Goal: Use online tool/utility: Utilize a website feature to perform a specific function

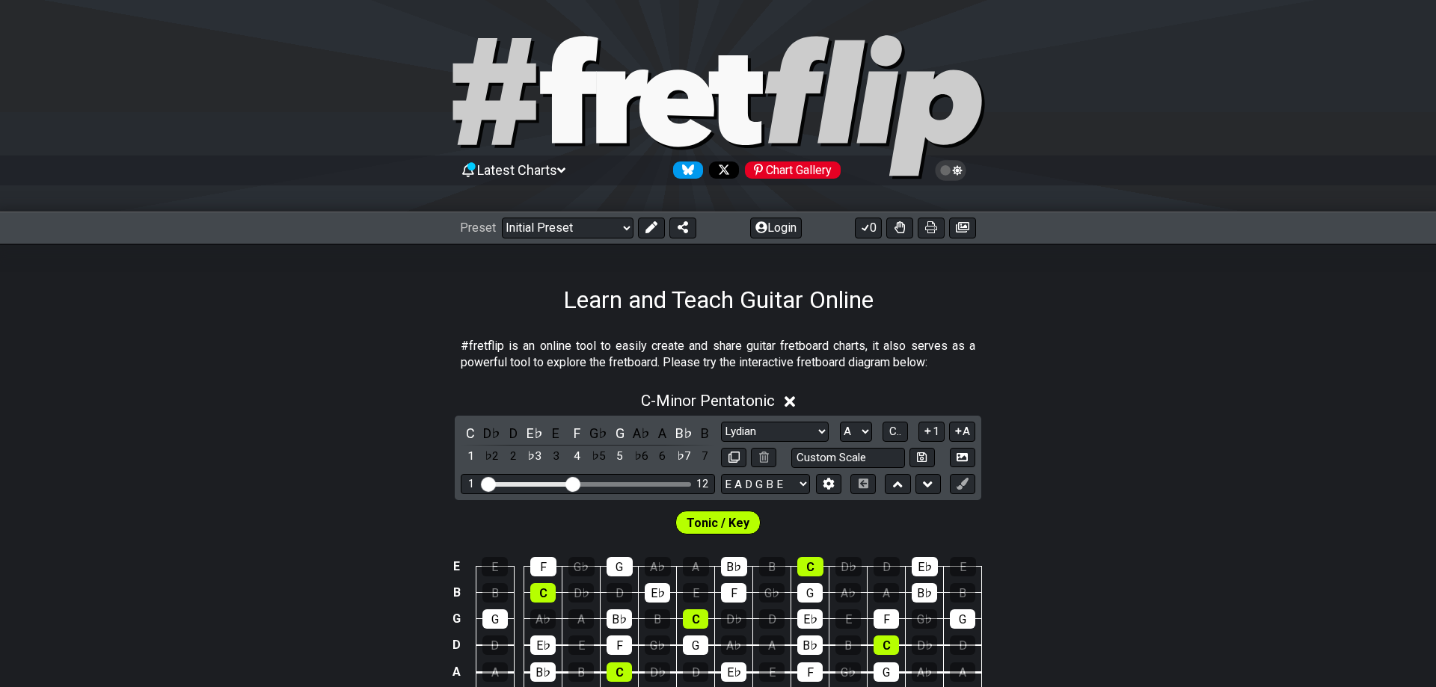
select select "Lydian"
select select "A"
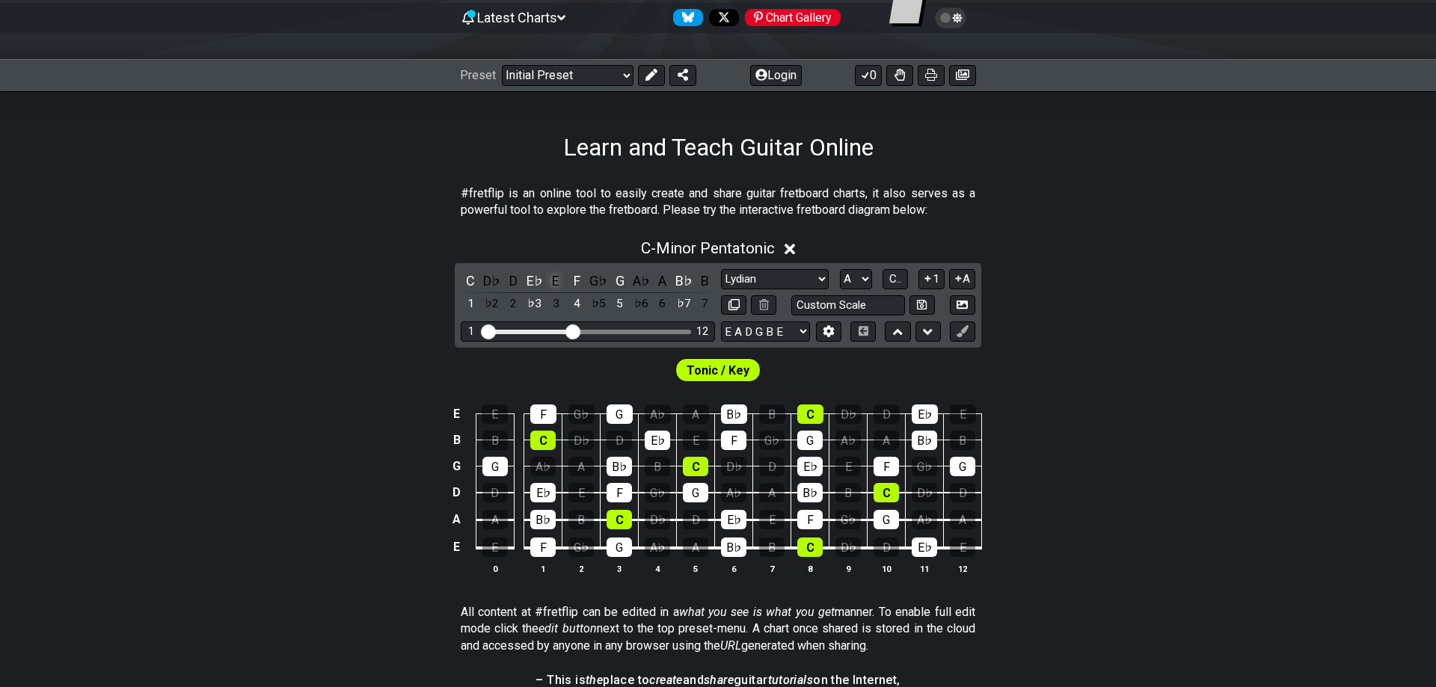
click at [556, 278] on div "E" at bounding box center [555, 281] width 19 height 20
select select "Minor Pentatonic"
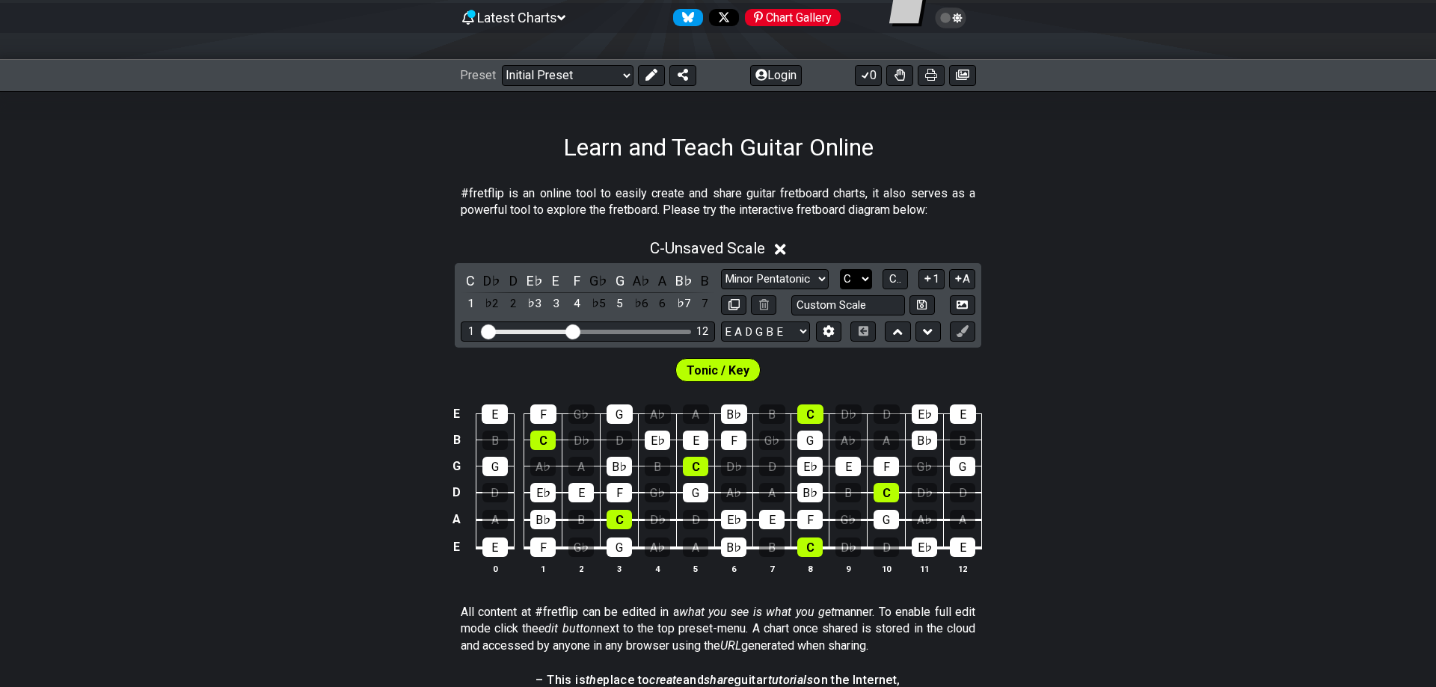
click at [840, 269] on select "A♭ A A♯ B♭ B C C♯ D♭ D D♯ E♭ E F F♯ G♭ G G♯" at bounding box center [856, 279] width 32 height 20
select select "E"
click option "E" at bounding box center [0, 0] width 0 height 0
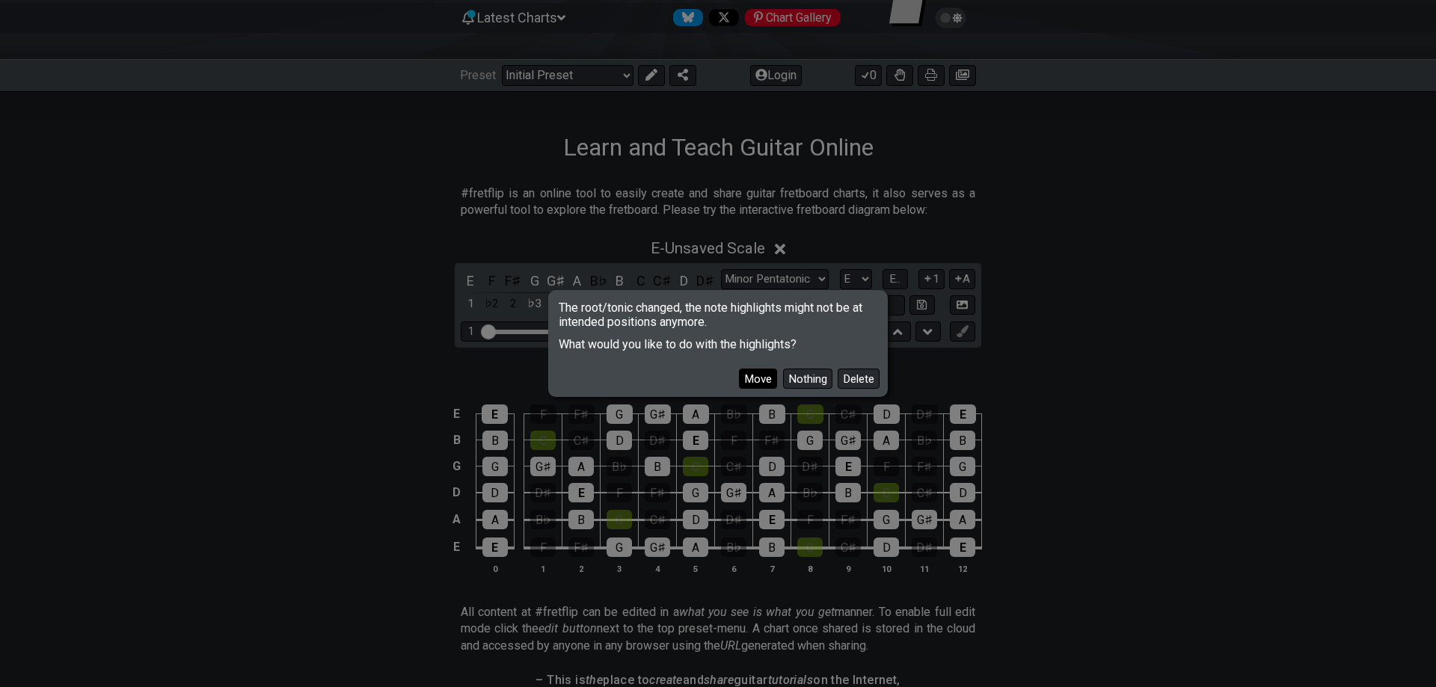
click at [770, 378] on button "Move" at bounding box center [758, 379] width 38 height 20
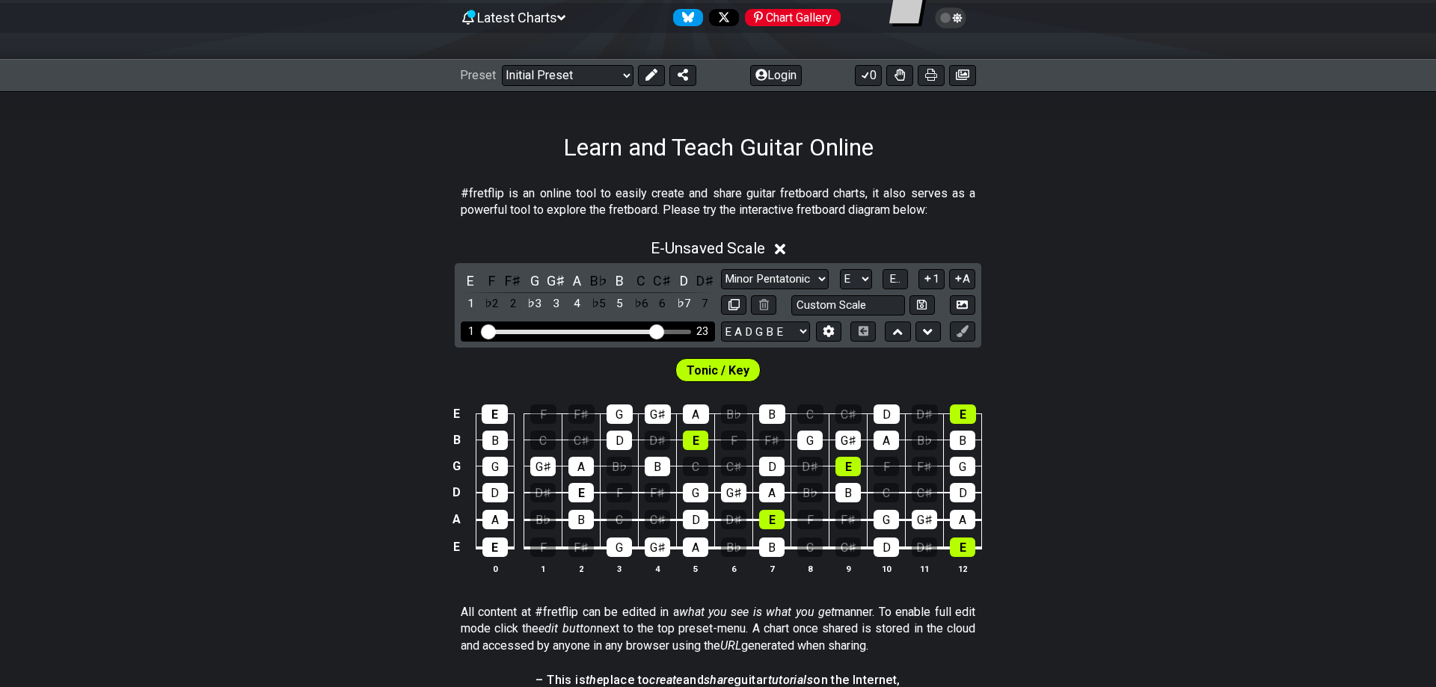
drag, startPoint x: 571, startPoint y: 325, endPoint x: 660, endPoint y: 328, distance: 89.1
click at [660, 331] on input "Visible fret range" at bounding box center [588, 331] width 212 height 0
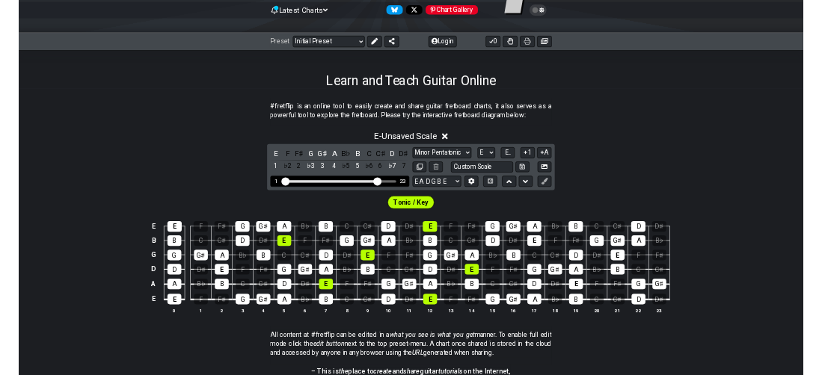
scroll to position [76, 0]
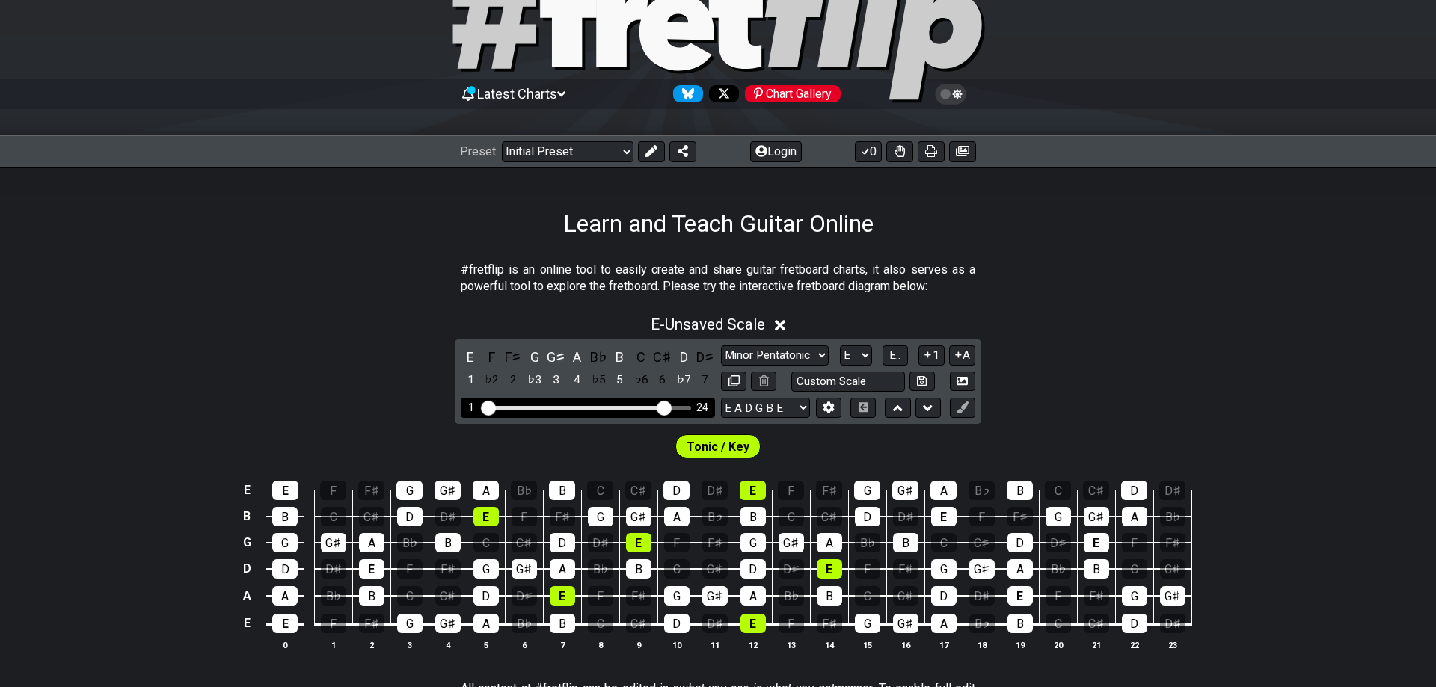
click at [663, 407] on input "Visible fret range" at bounding box center [588, 407] width 212 height 0
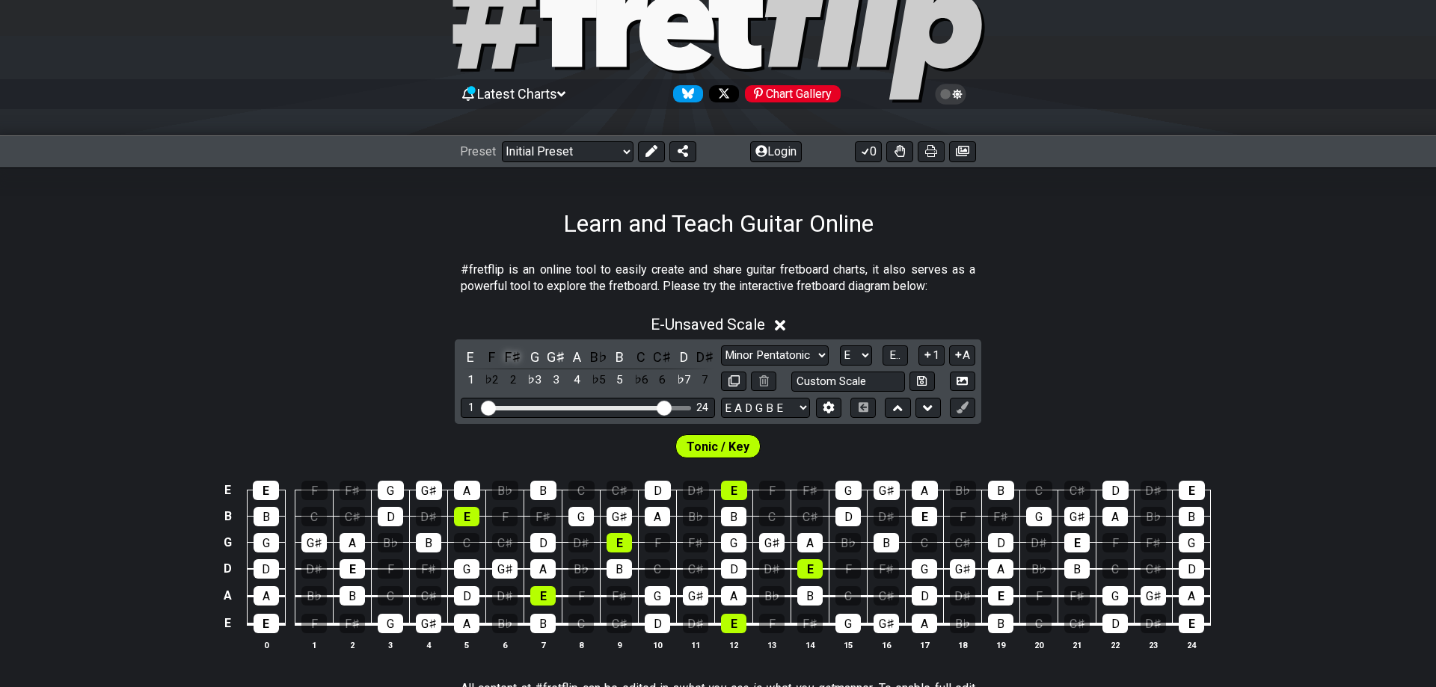
click at [514, 358] on div "F♯" at bounding box center [512, 357] width 19 height 20
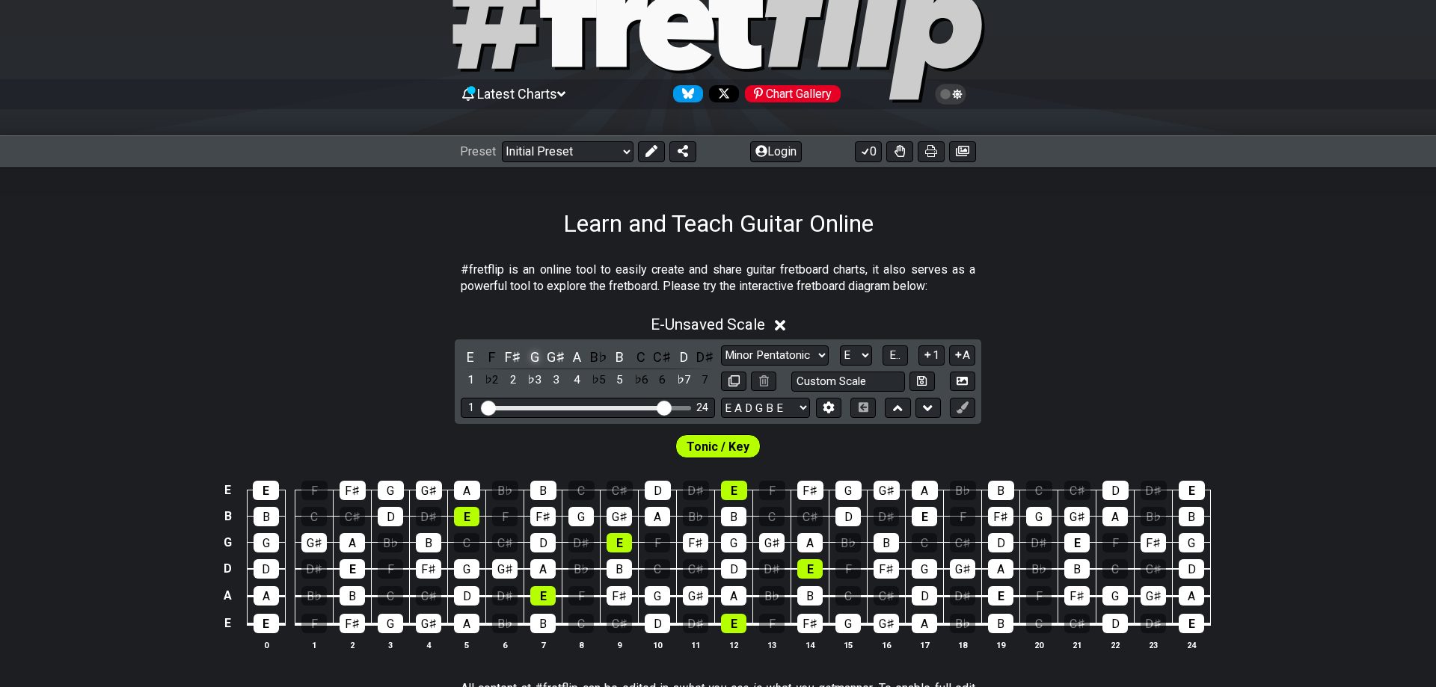
click at [538, 358] on div "G" at bounding box center [534, 357] width 19 height 20
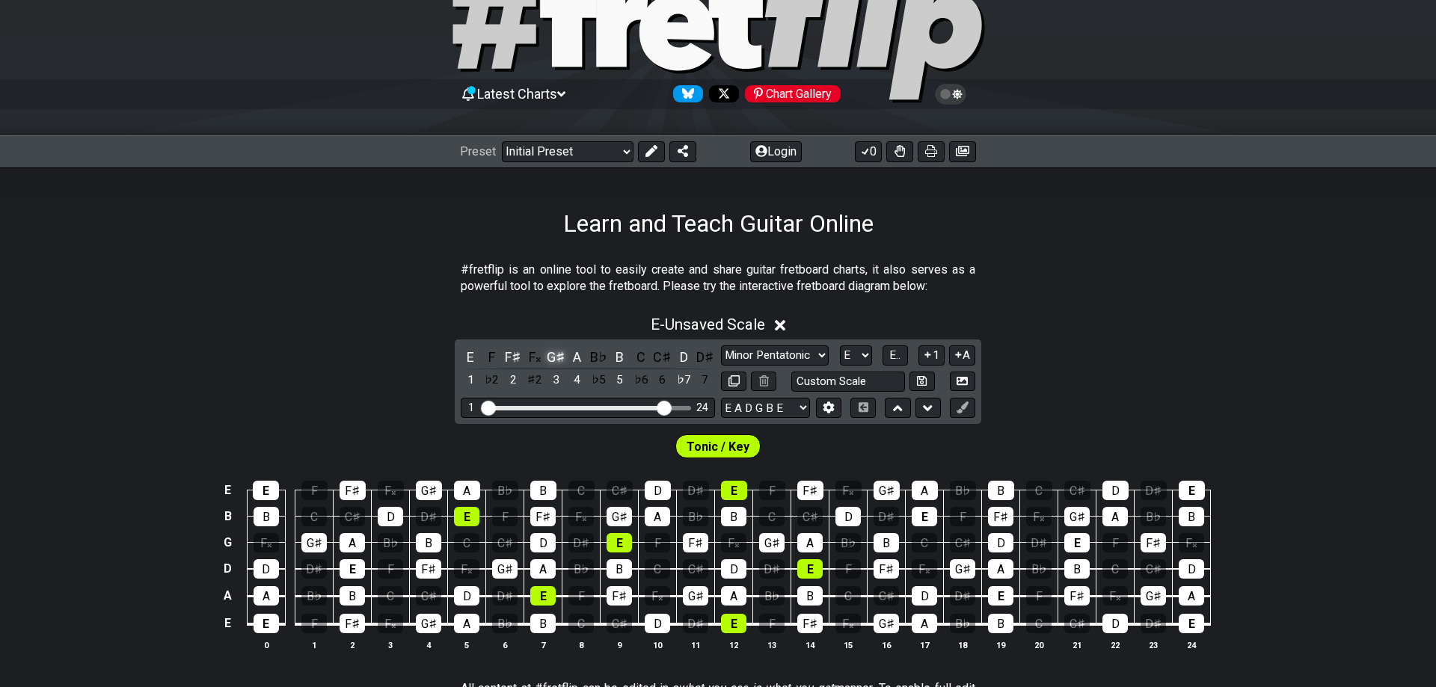
click at [557, 358] on div "G♯" at bounding box center [555, 357] width 19 height 20
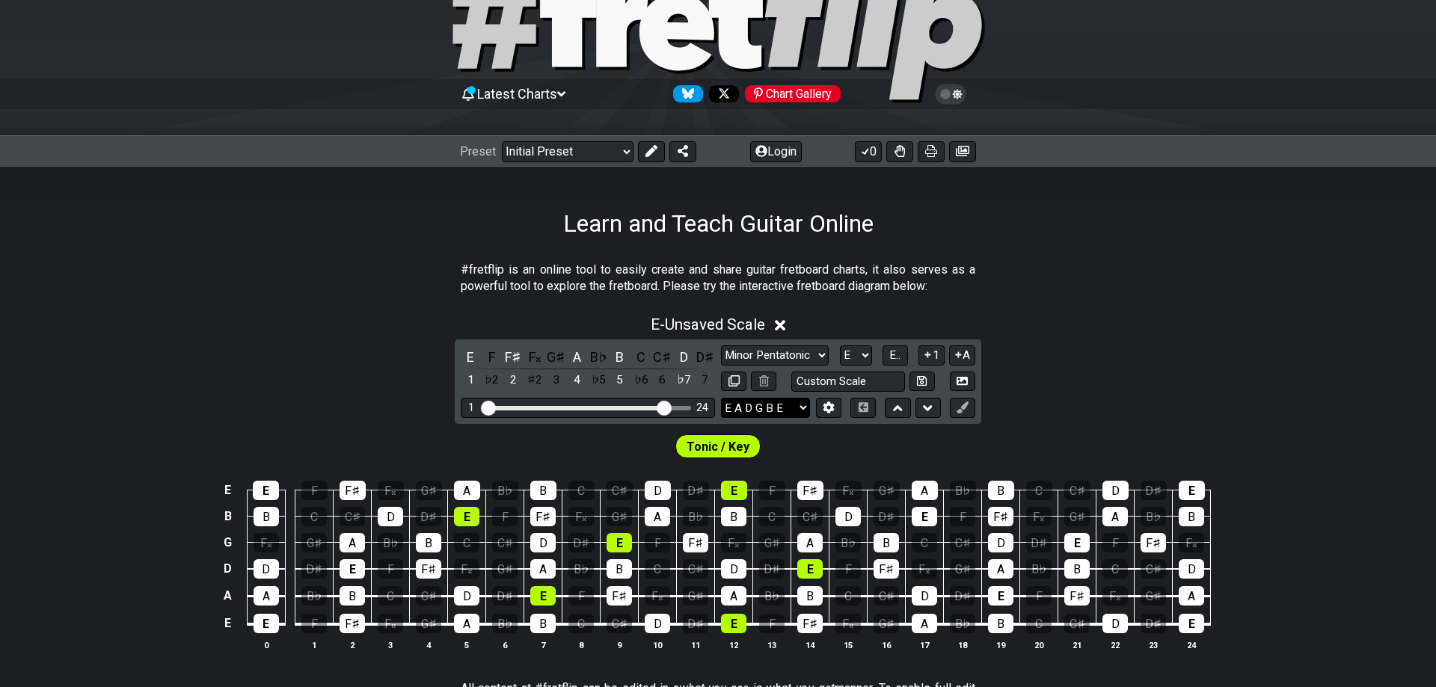
click at [721, 398] on select "E A D G B E E A D G B E E A D G B E B E A D F♯ B A D G C E A D A D G B E E♭ A♭ …" at bounding box center [765, 408] width 89 height 20
select select "E A D G B E"
click option "E A D G B E" at bounding box center [0, 0] width 0 height 0
click at [829, 414] on button at bounding box center [828, 408] width 25 height 20
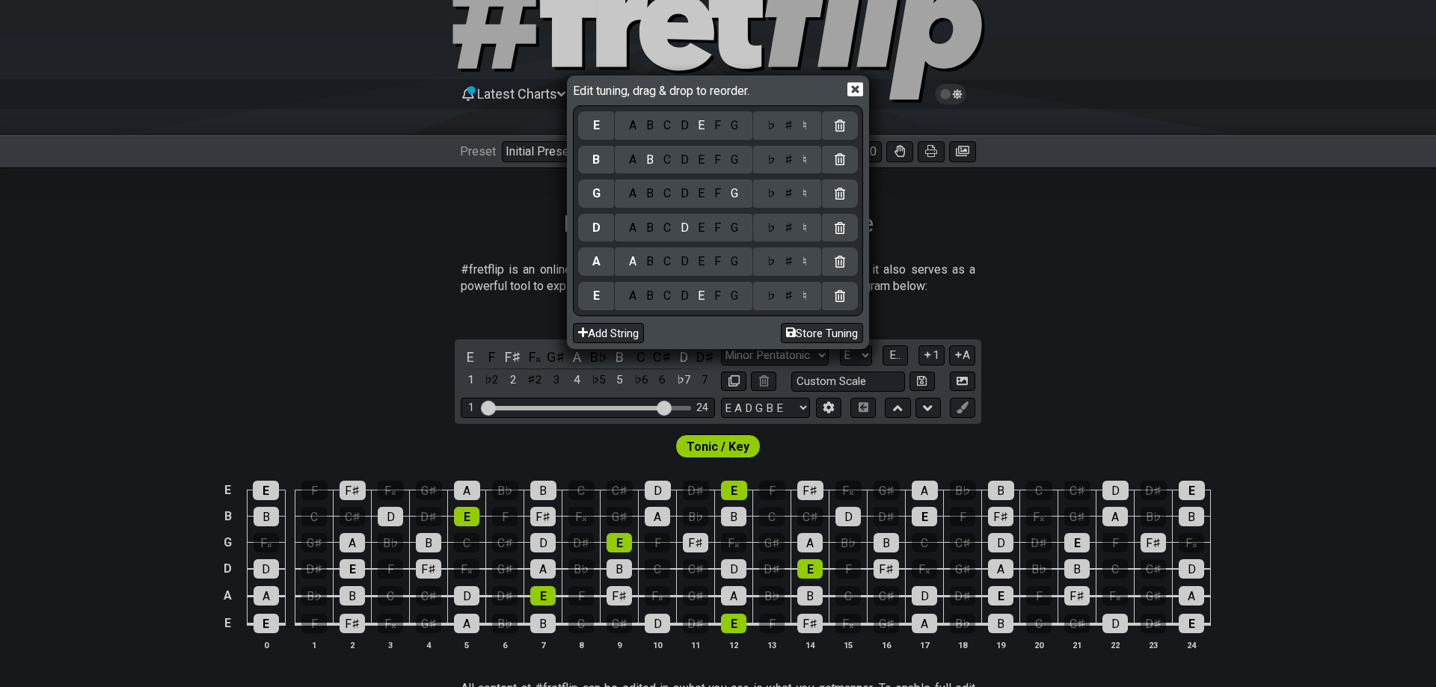
click at [586, 300] on div "E" at bounding box center [596, 296] width 36 height 28
click at [670, 301] on div "C" at bounding box center [666, 296] width 17 height 16
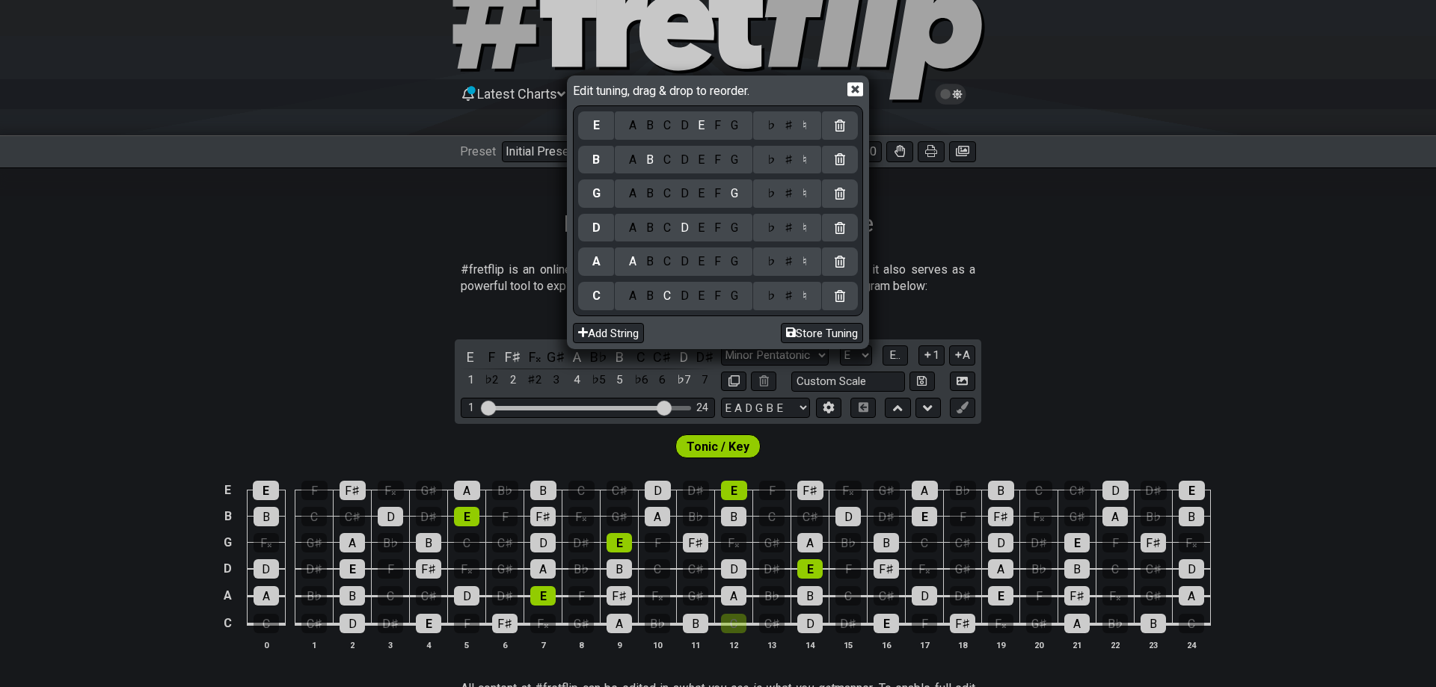
click at [734, 265] on div "G" at bounding box center [733, 262] width 17 height 16
click at [669, 236] on div "A B C D E F G" at bounding box center [684, 228] width 138 height 28
click at [666, 160] on div "C" at bounding box center [666, 160] width 17 height 16
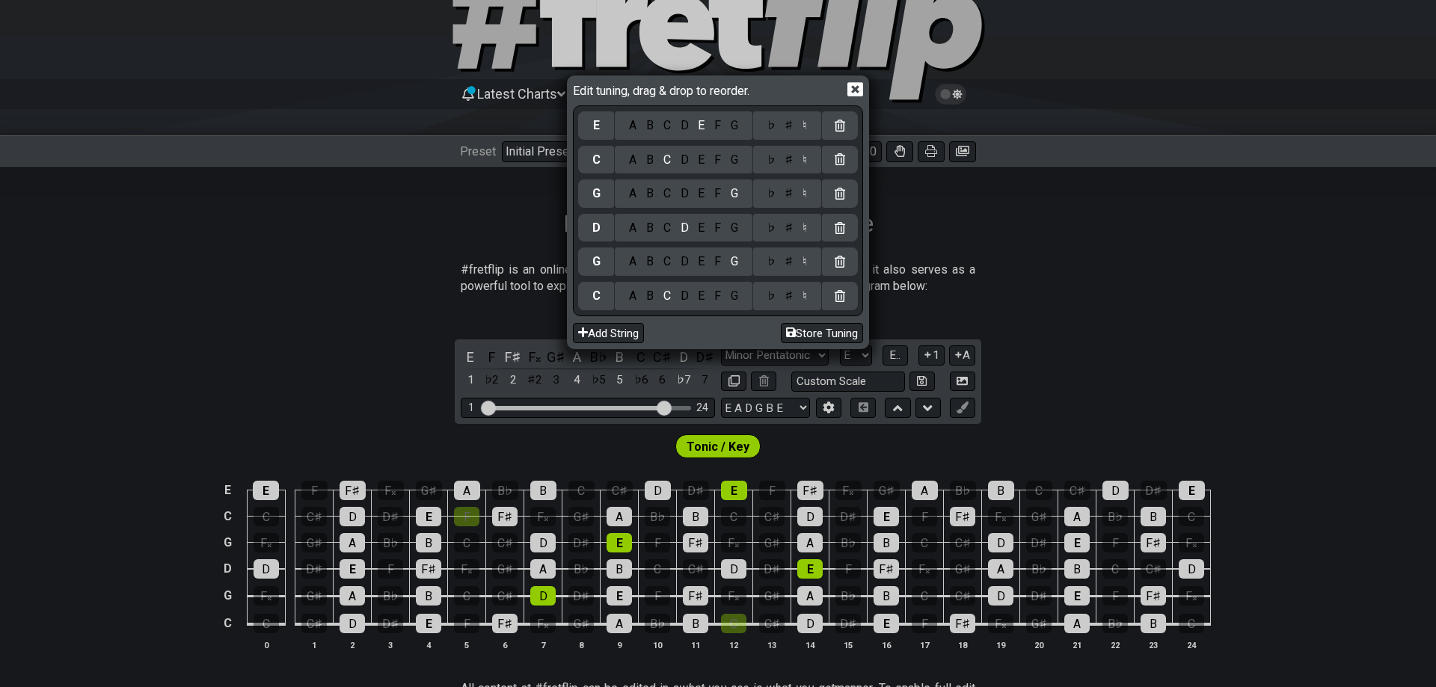
click at [719, 129] on div "F" at bounding box center [718, 125] width 16 height 16
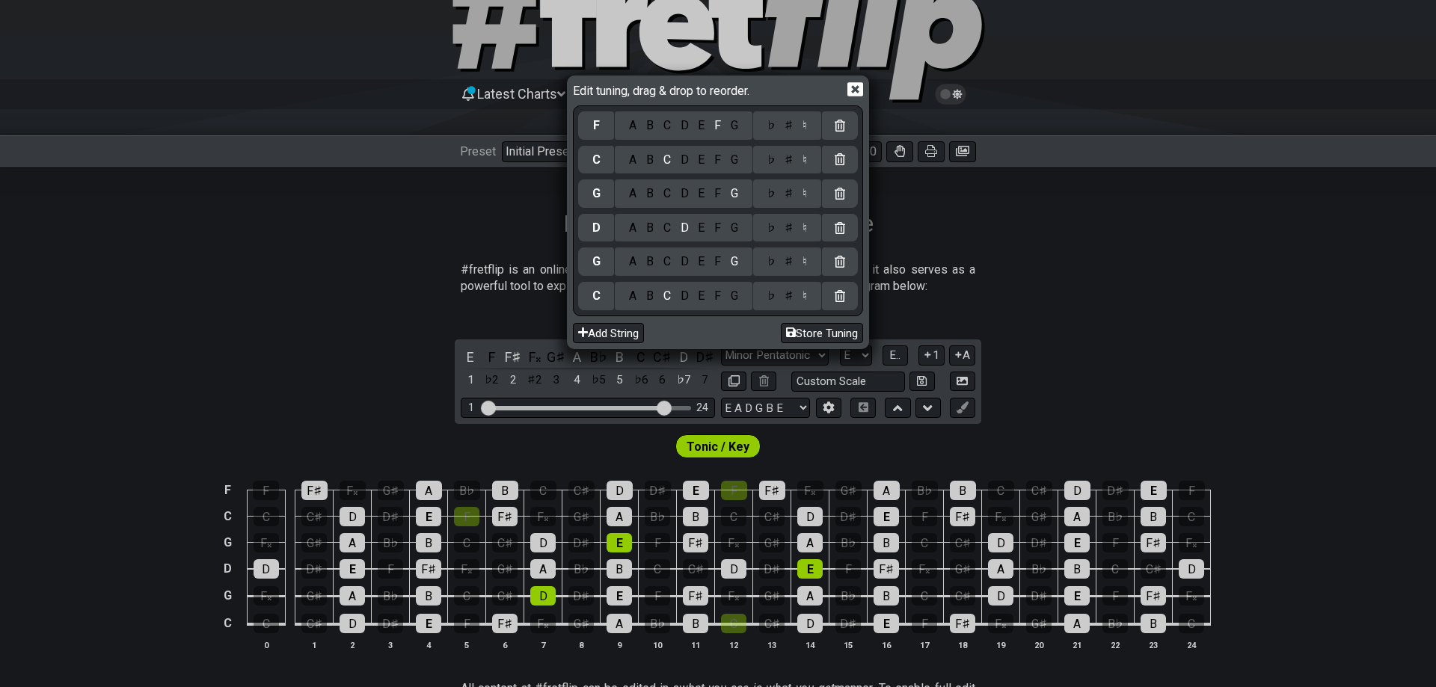
click at [862, 82] on icon at bounding box center [855, 90] width 16 height 16
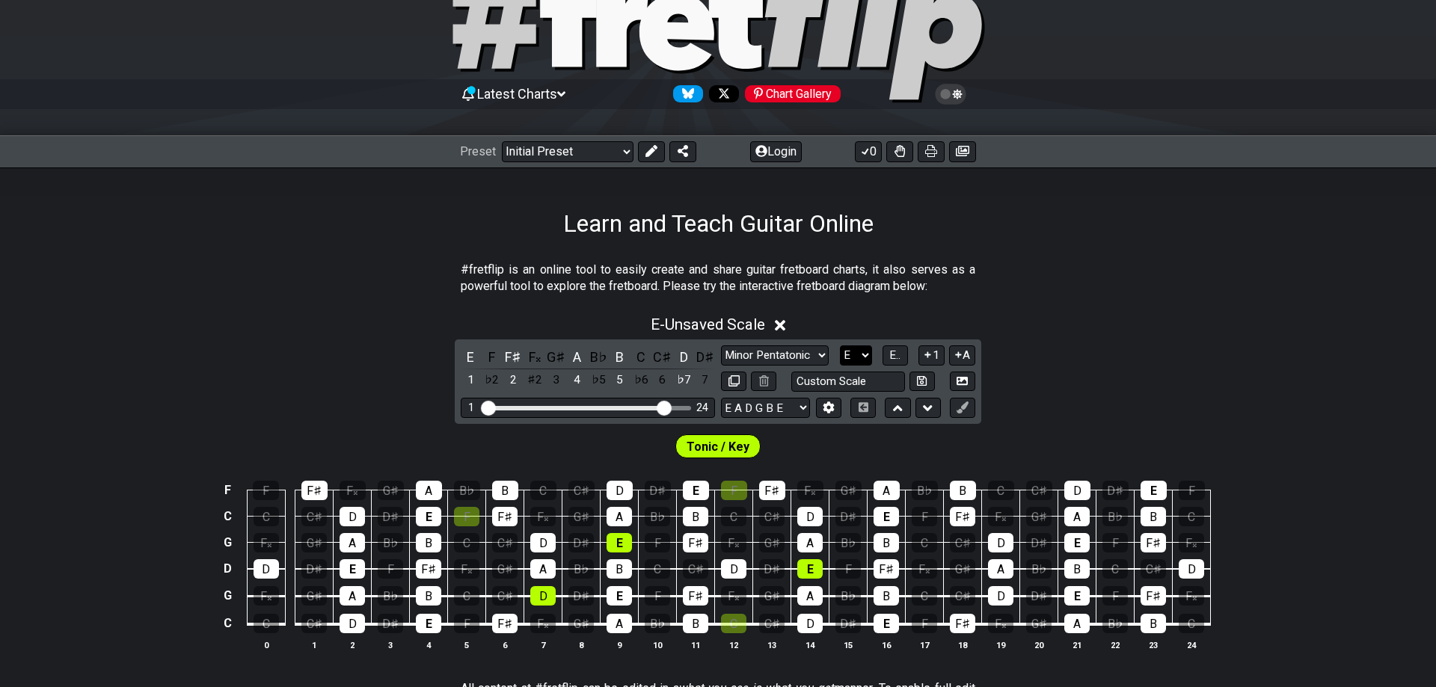
click at [840, 346] on select "A♭ A A♯ B♭ B C C♯ D♭ D D♯ E♭ E F F♯ G♭ G G♯" at bounding box center [856, 356] width 32 height 20
click option "C" at bounding box center [0, 0] width 0 height 0
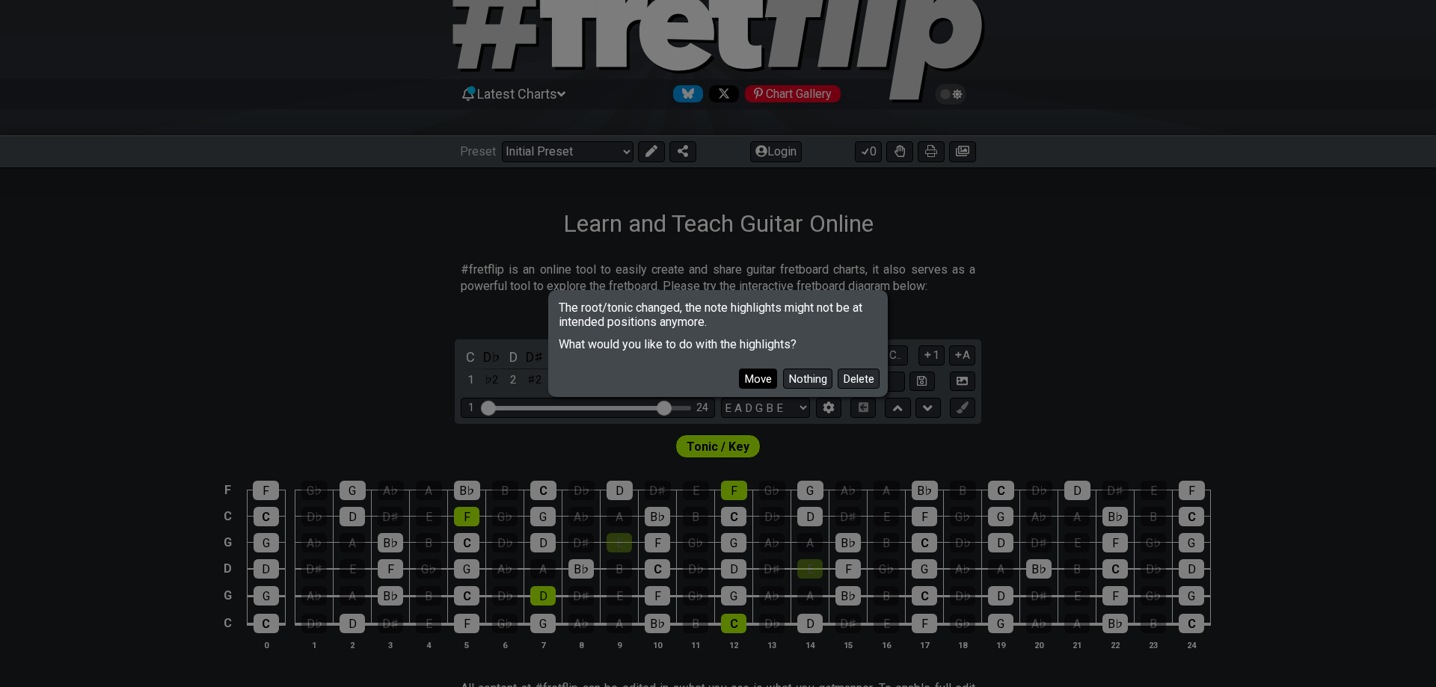
click at [774, 377] on button "Move" at bounding box center [758, 379] width 38 height 20
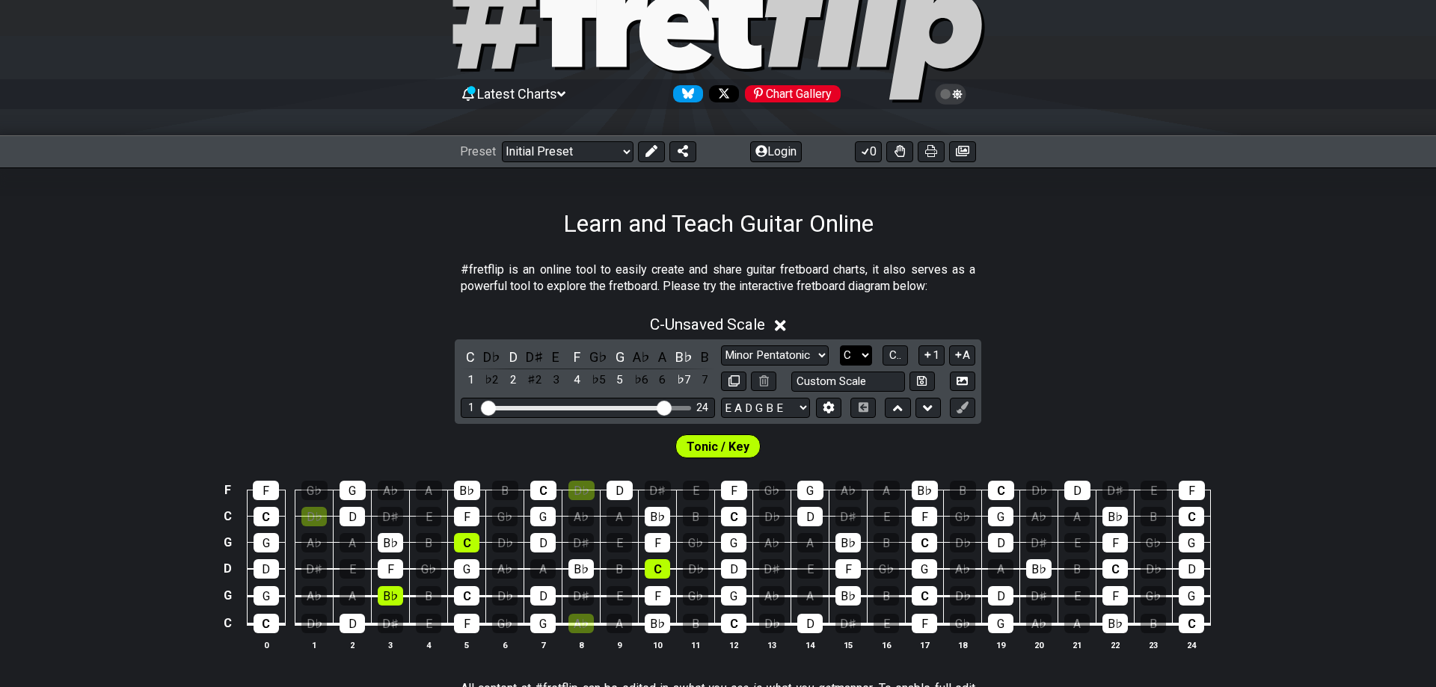
click at [840, 346] on select "A♭ A A♯ B♭ B C C♯ D♭ D D♯ E♭ E F F♯ G♭ G G♯" at bounding box center [856, 356] width 32 height 20
select select "F"
click option "F" at bounding box center [0, 0] width 0 height 0
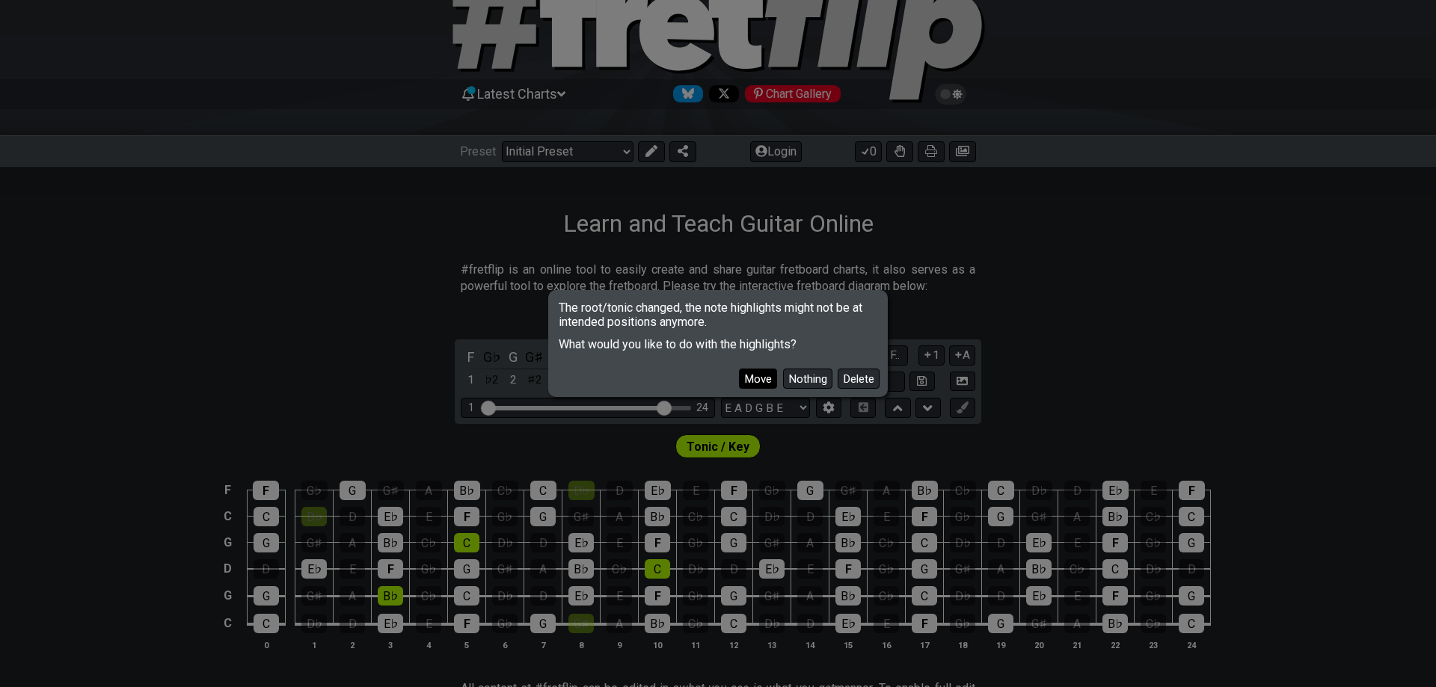
click at [774, 377] on button "Move" at bounding box center [758, 379] width 38 height 20
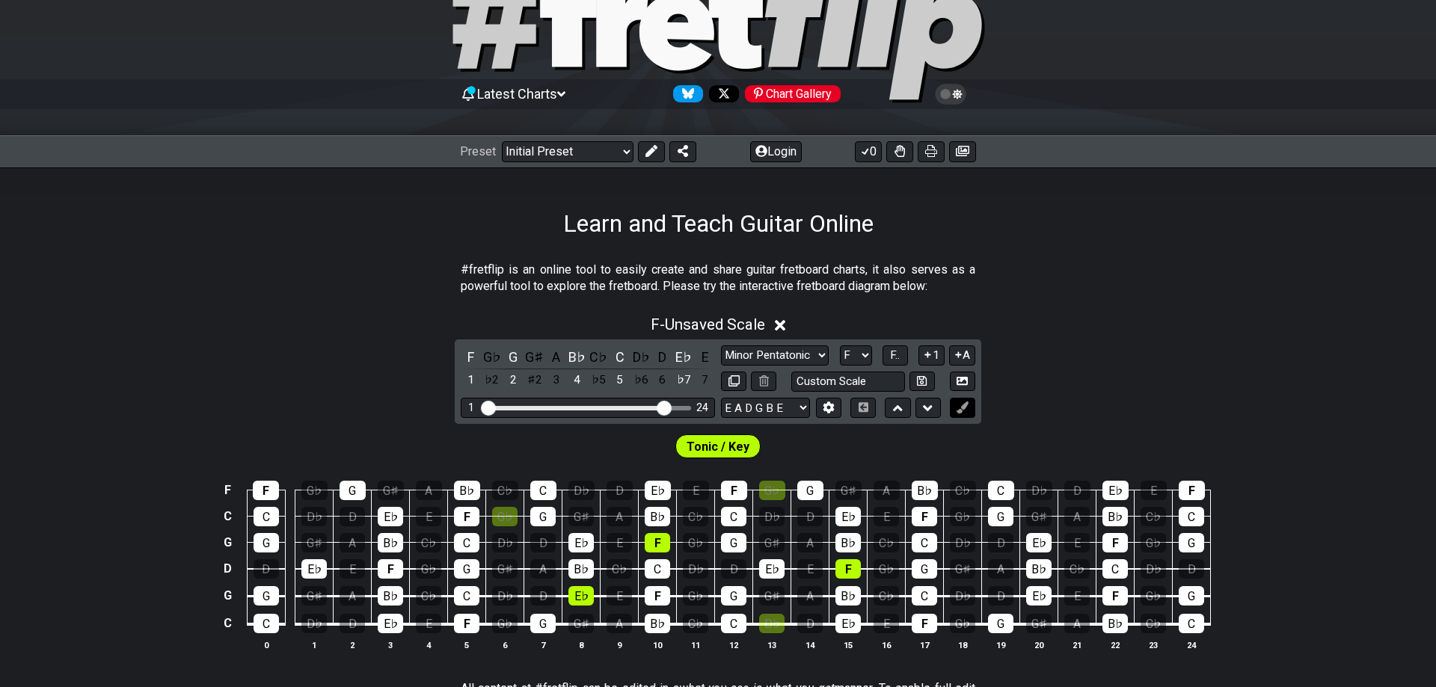
click at [954, 410] on button at bounding box center [962, 408] width 25 height 20
click at [473, 356] on div "F" at bounding box center [470, 357] width 19 height 20
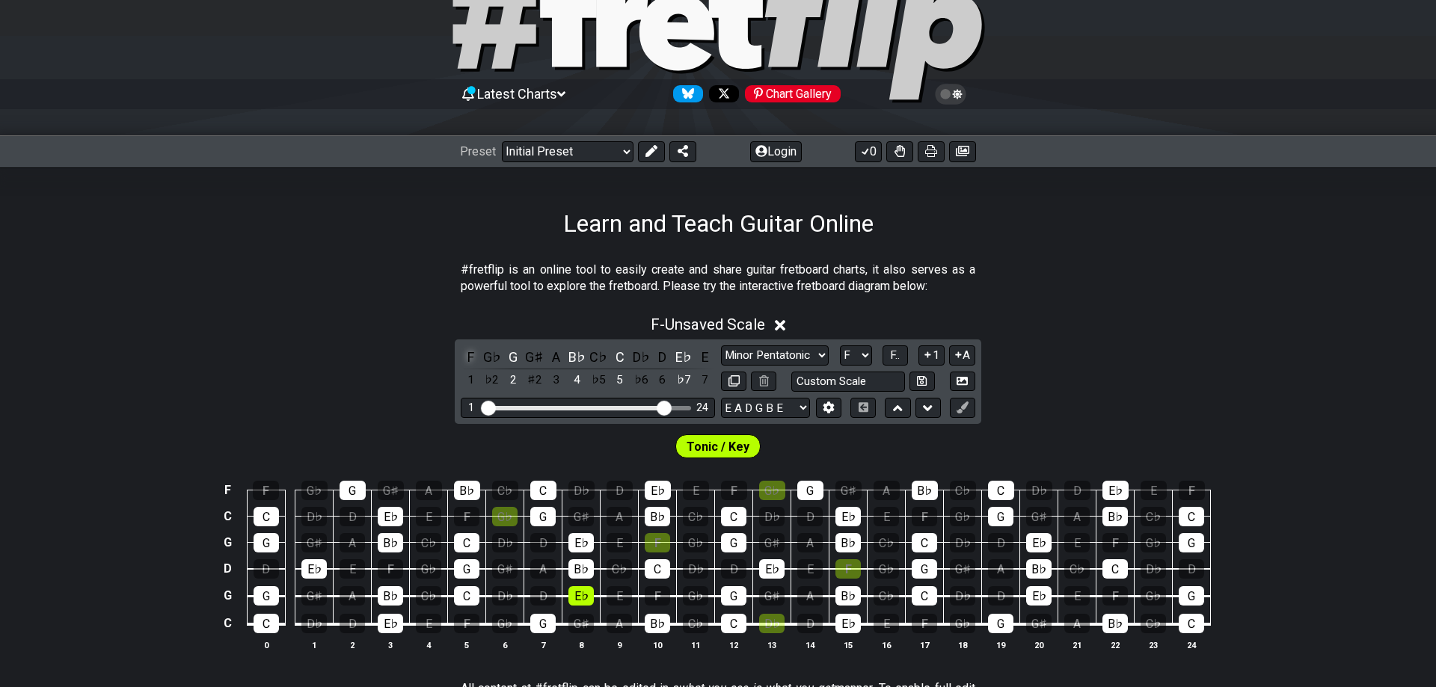
click at [473, 356] on div "F" at bounding box center [470, 357] width 19 height 20
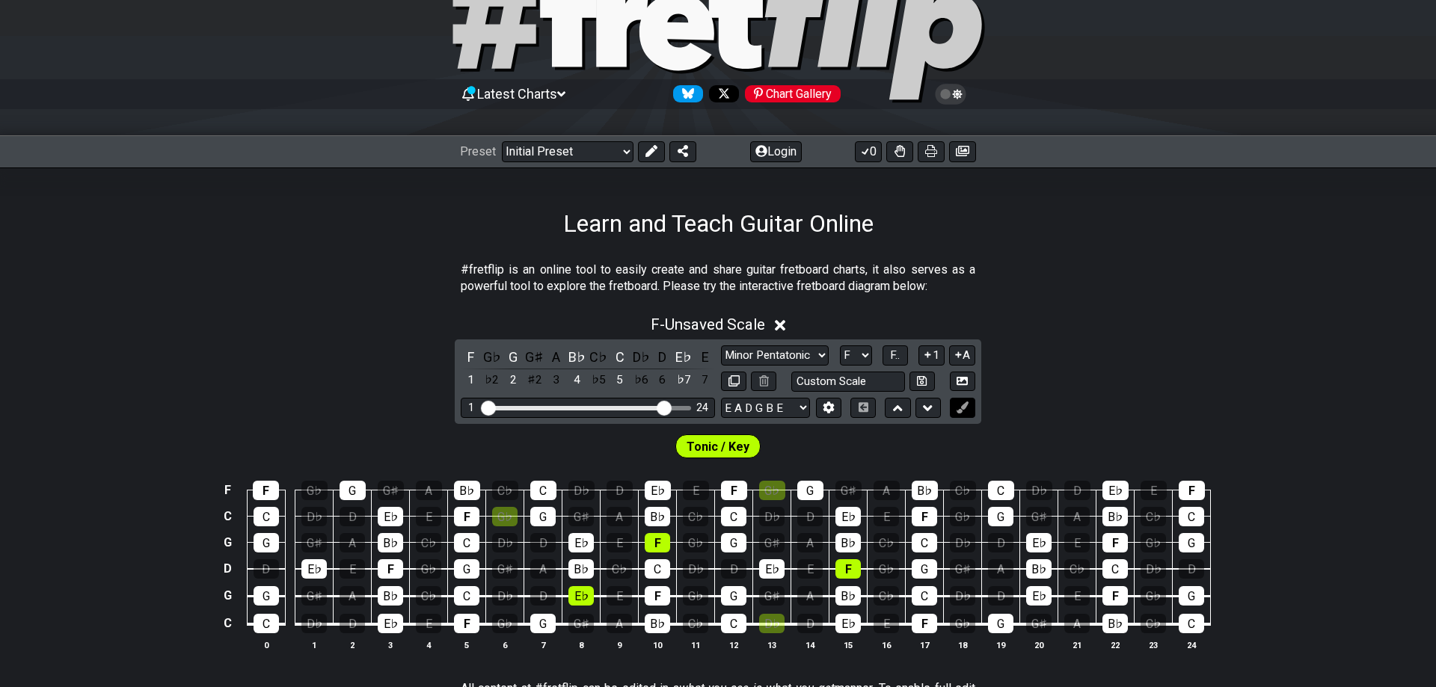
click at [966, 405] on icon at bounding box center [962, 407] width 11 height 11
click at [722, 448] on span "Tonic / Key" at bounding box center [718, 447] width 63 height 22
click at [694, 446] on span "Tonic / Key" at bounding box center [718, 447] width 63 height 22
click at [613, 446] on div "Tonic / Key" at bounding box center [718, 442] width 1436 height 37
click at [704, 355] on div "E" at bounding box center [705, 357] width 19 height 20
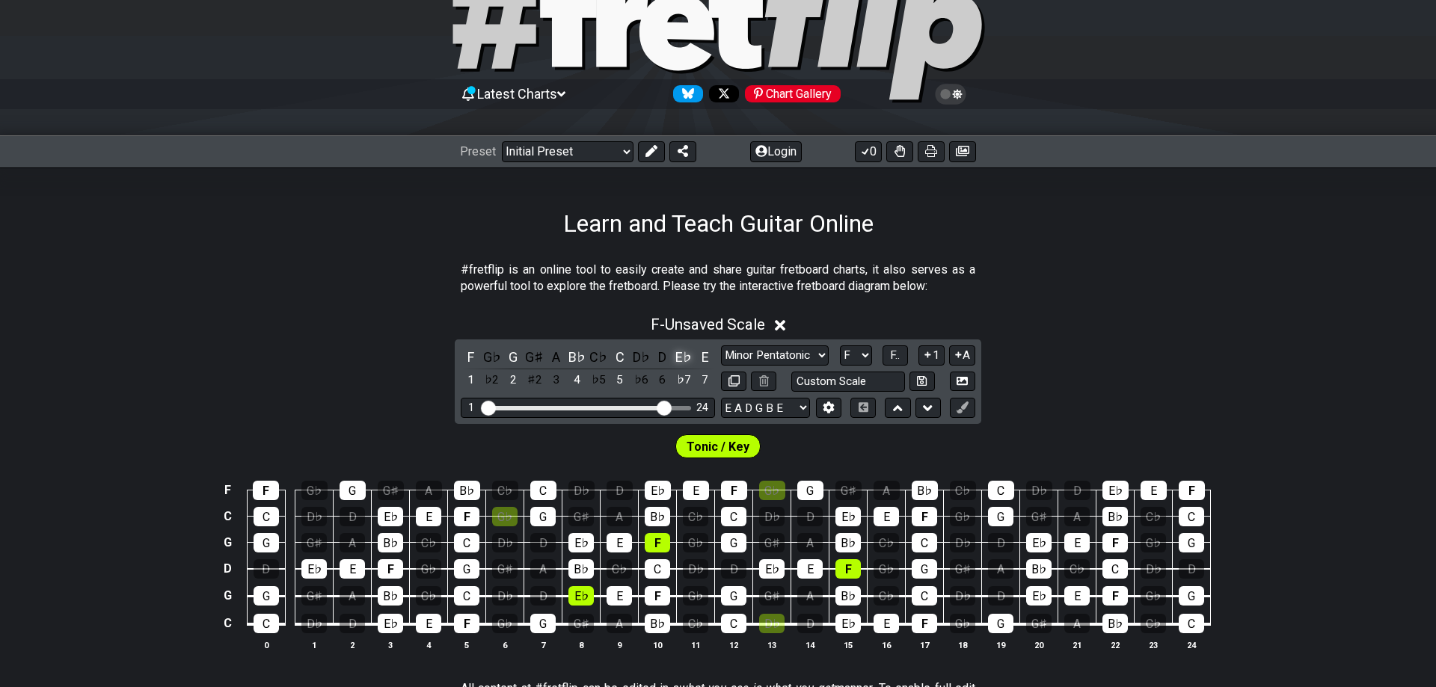
click at [683, 354] on div "E♭" at bounding box center [683, 357] width 19 height 20
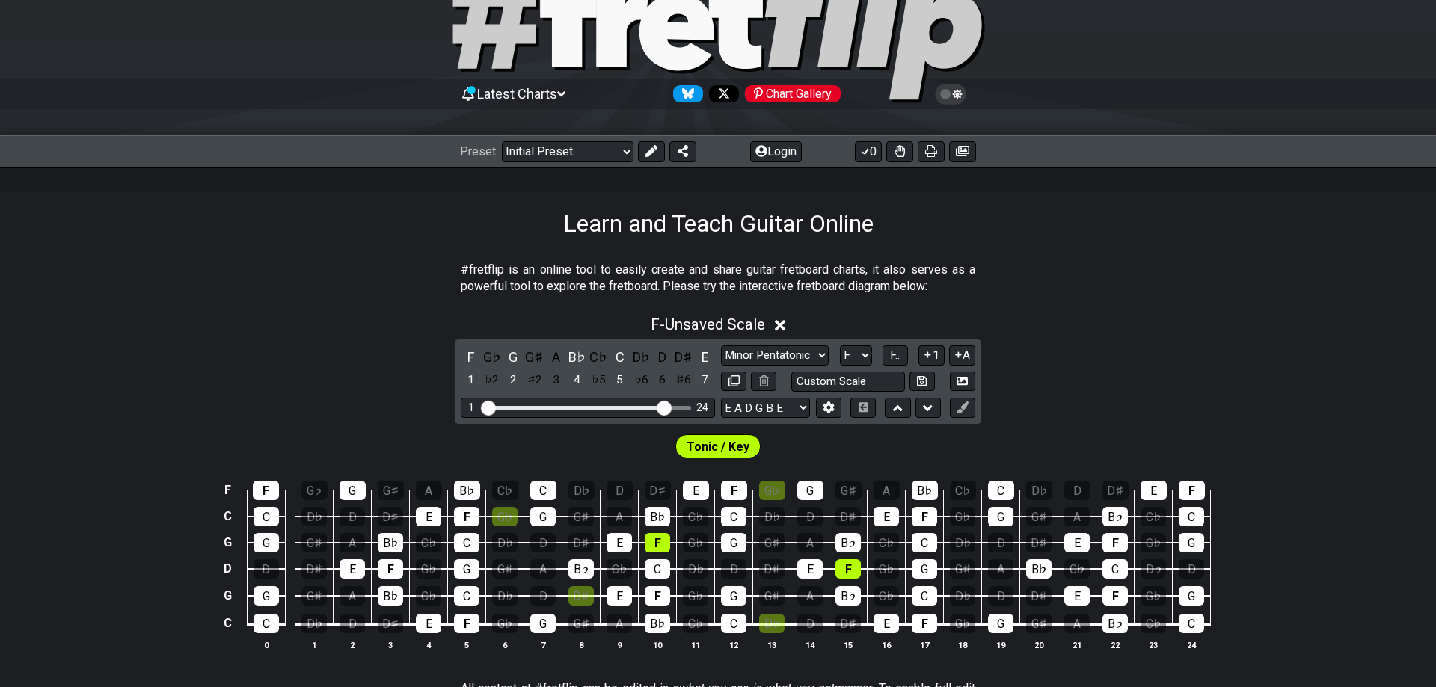
click at [1179, 23] on div at bounding box center [718, 33] width 1436 height 153
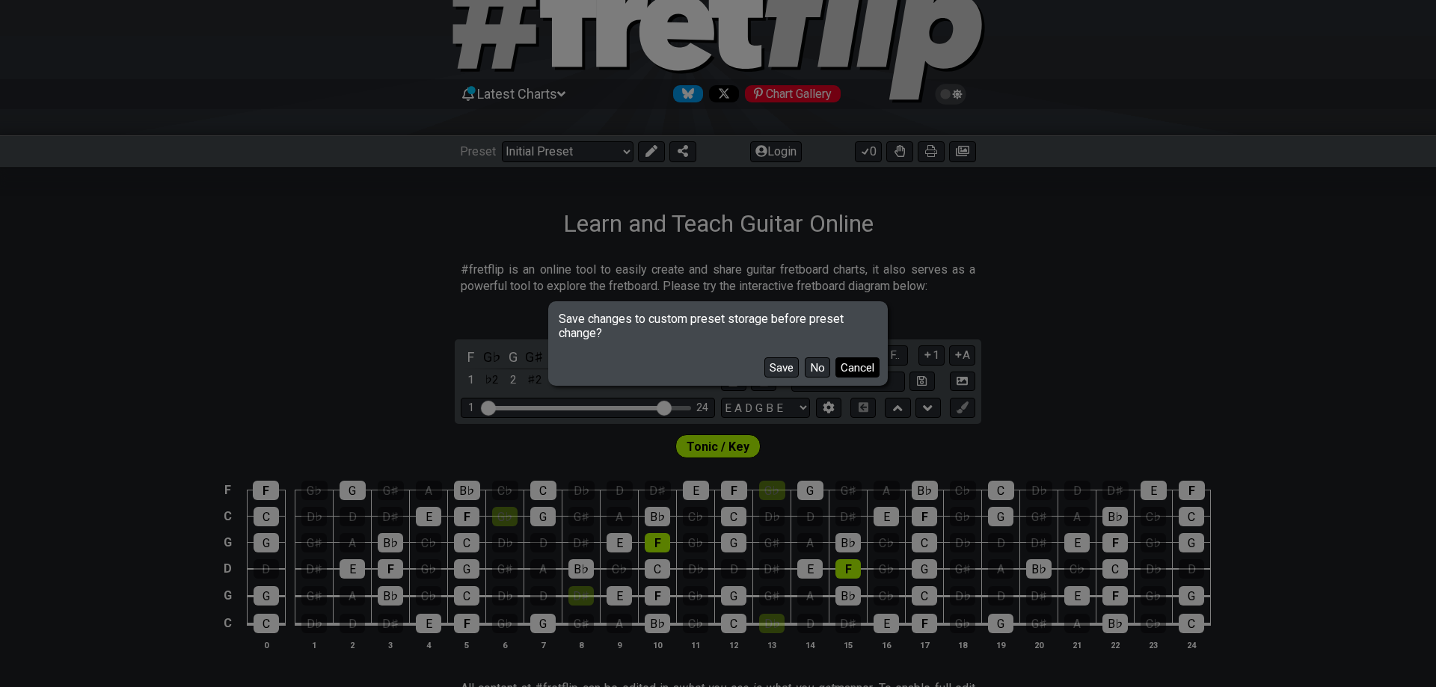
click at [860, 367] on button "Cancel" at bounding box center [857, 367] width 44 height 20
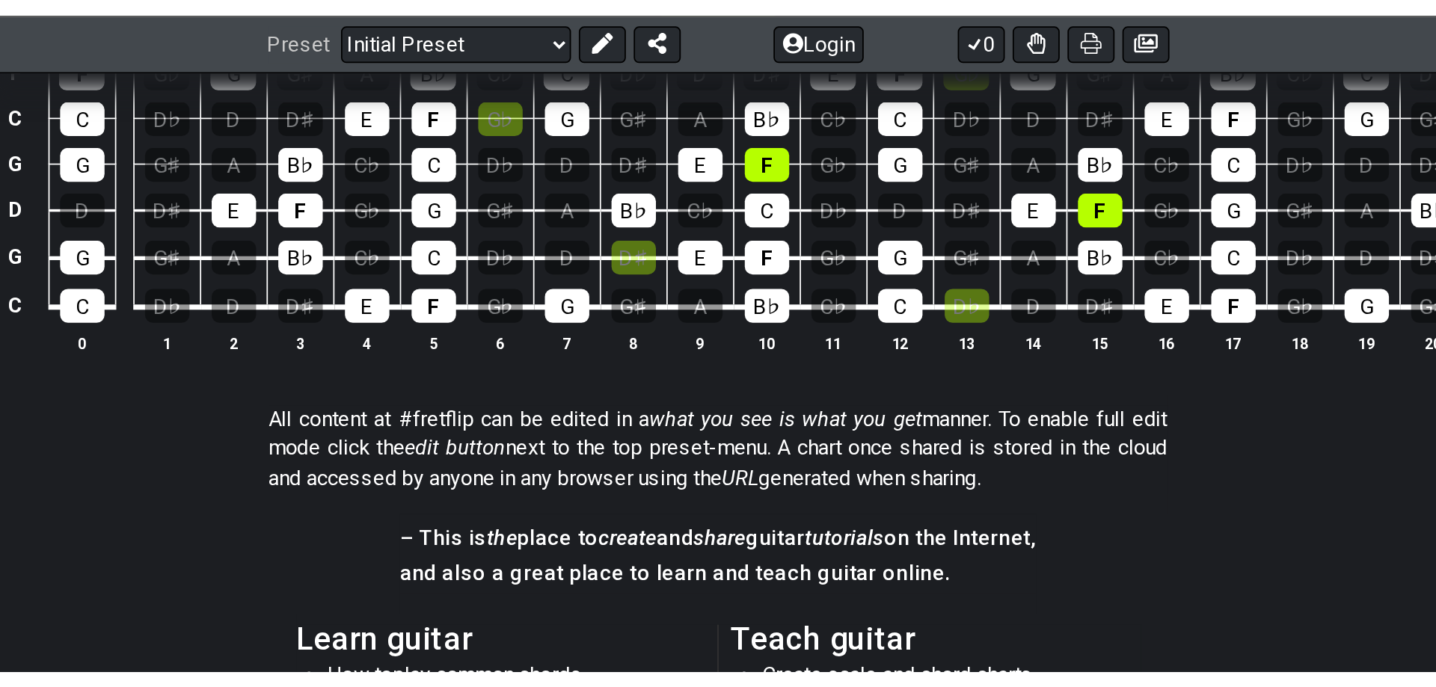
scroll to position [458, 0]
